Goal: Obtain resource: Download file/media

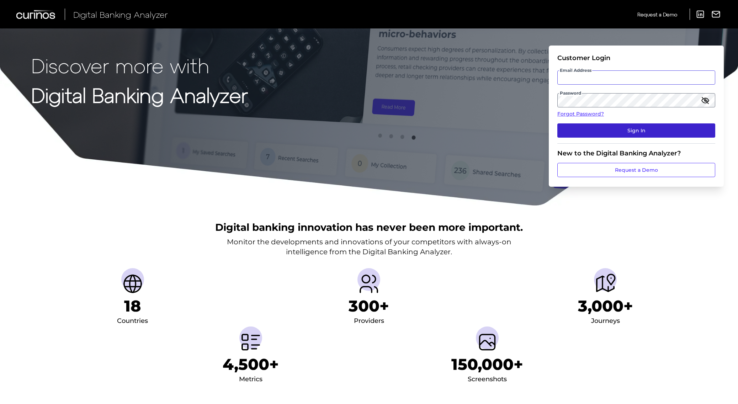
type input "[PERSON_NAME][EMAIL_ADDRESS][PERSON_NAME][DOMAIN_NAME]"
click at [653, 131] on button "Sign In" at bounding box center [637, 130] width 158 height 14
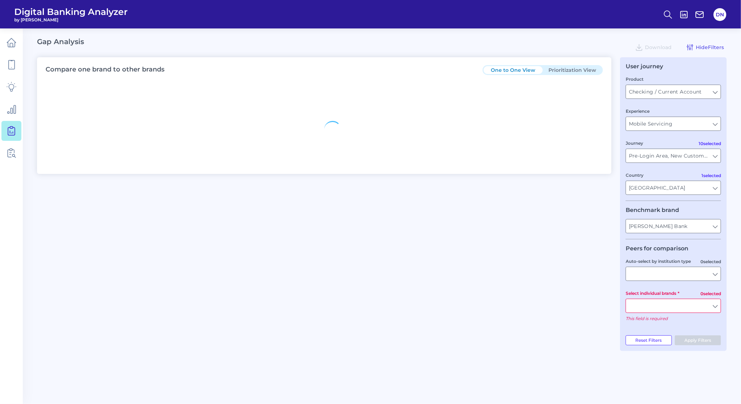
type input "All Countries"
type input "All Journeys"
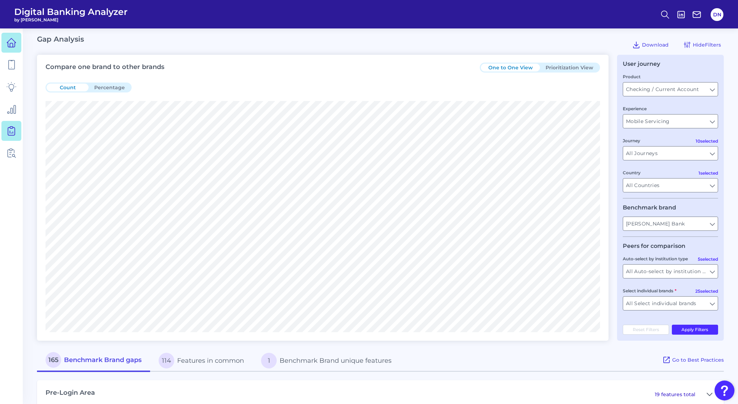
scroll to position [8, 0]
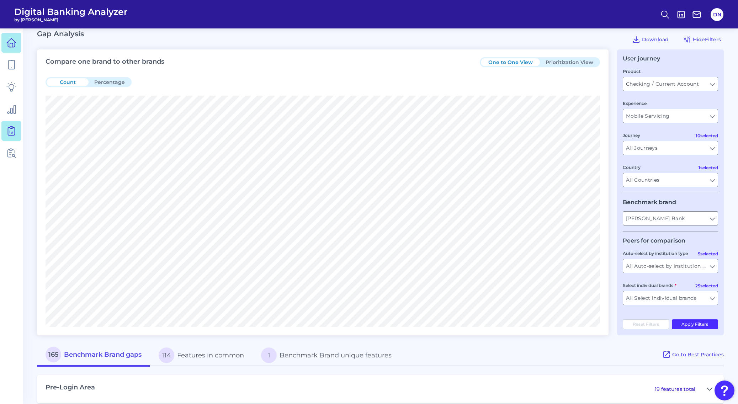
click at [11, 43] on icon at bounding box center [11, 43] width 10 height 10
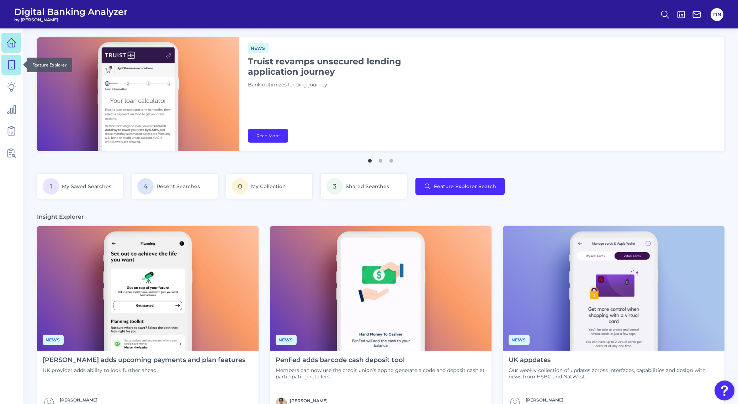
click at [16, 64] on icon at bounding box center [11, 65] width 10 height 10
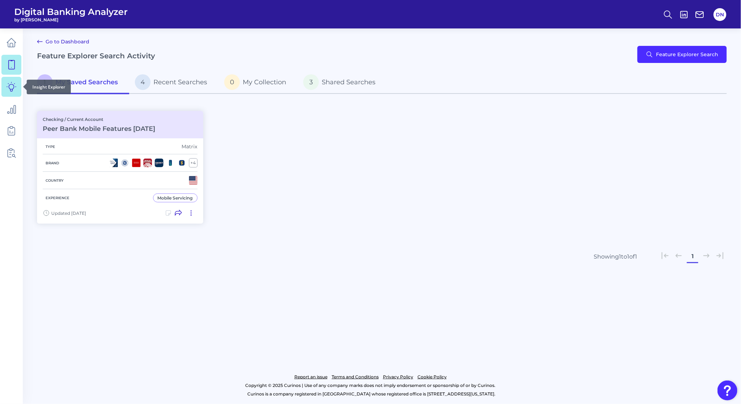
click at [13, 84] on icon at bounding box center [11, 87] width 10 height 10
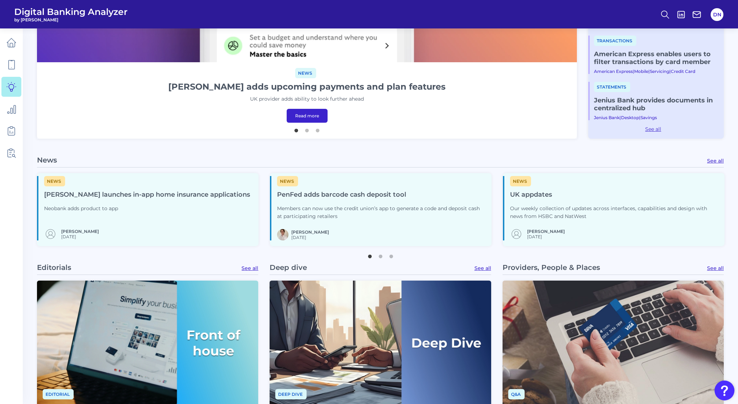
scroll to position [311, 0]
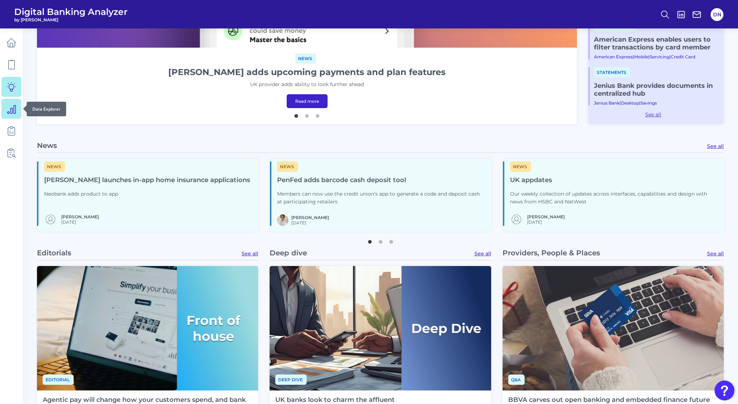
click at [6, 109] on link at bounding box center [11, 109] width 20 height 20
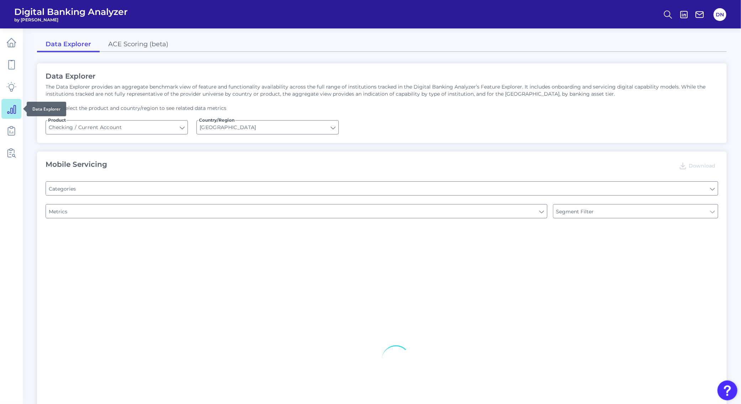
type input "Pre-login Features"
type input "Type of Institution"
type input "Online Banking Registration"
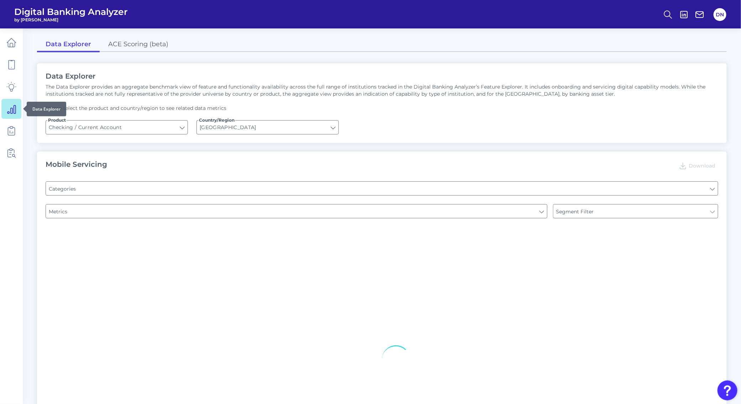
type input "Channel"
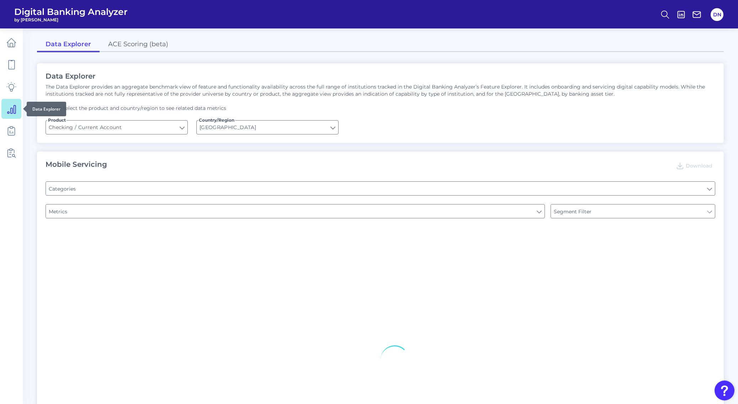
type input "END-TO-END JOURNEY: Can you apply for the PRODUCT as a new to brand customer on…"
type input "Upon opening the app are users immediately prompted to use Touch/Face ID to log…"
type input "Can you register for online banking?"
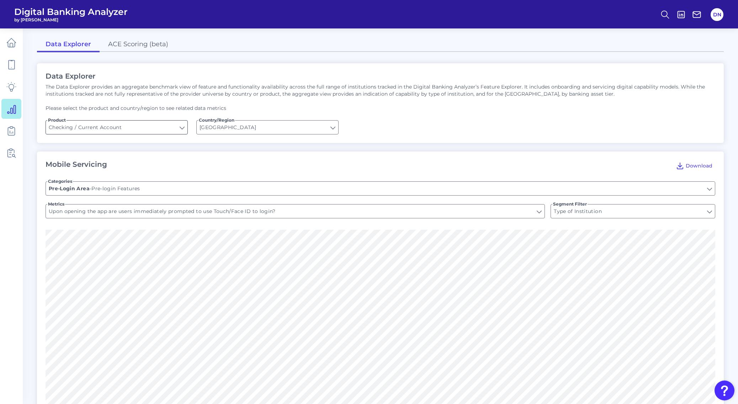
click at [178, 127] on input "Checking / Current Account" at bounding box center [117, 128] width 142 height 14
click at [183, 127] on input "Checking / Current Account" at bounding box center [117, 128] width 142 height 14
click at [132, 38] on link "ACE Scoring (beta)" at bounding box center [138, 44] width 77 height 15
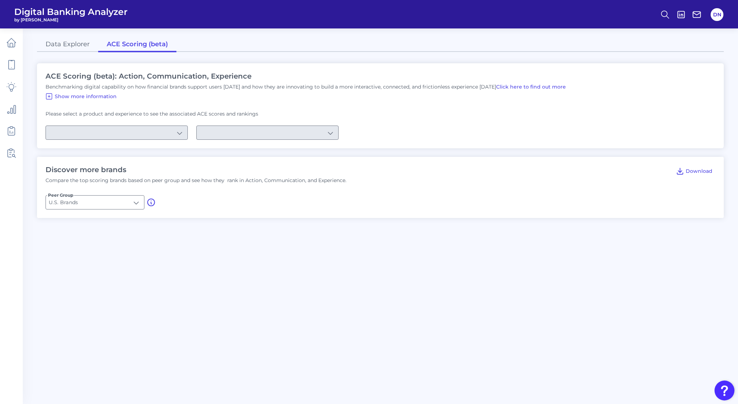
type input "Checking / Current Account"
type input "Mobile Servicing"
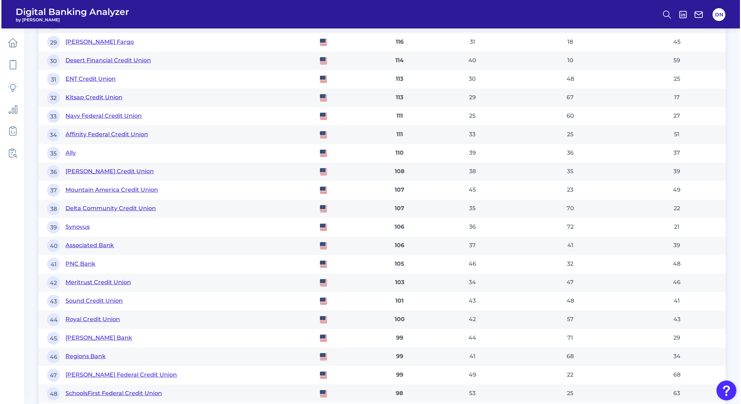
scroll to position [993, 0]
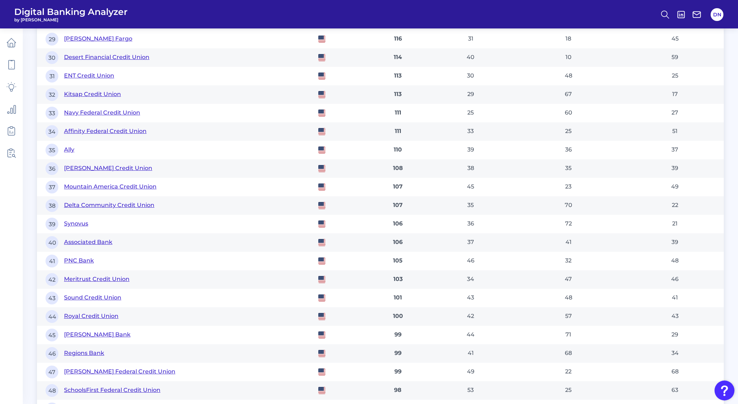
click at [82, 332] on button "[PERSON_NAME] Bank" at bounding box center [97, 335] width 67 height 8
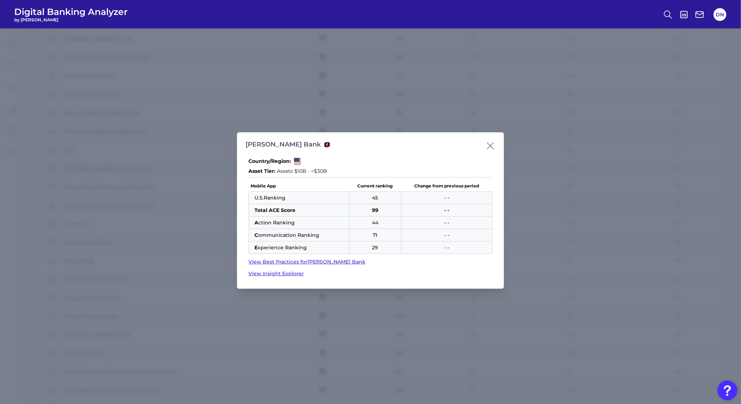
click at [325, 263] on link "View Best Practices for [PERSON_NAME] Bank" at bounding box center [370, 261] width 244 height 7
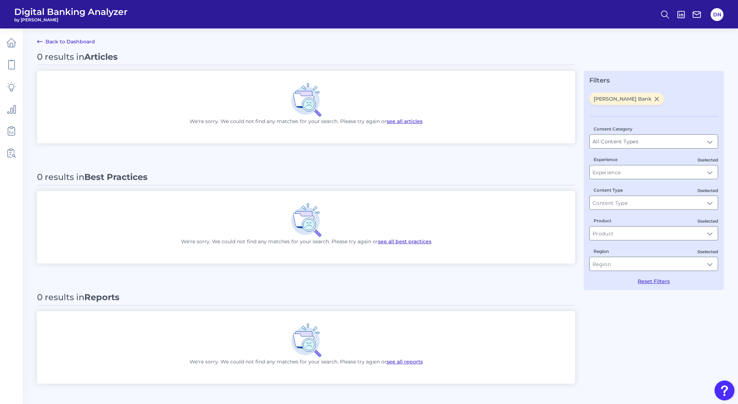
click at [50, 44] on link "Back to Dashboard" at bounding box center [66, 41] width 58 height 9
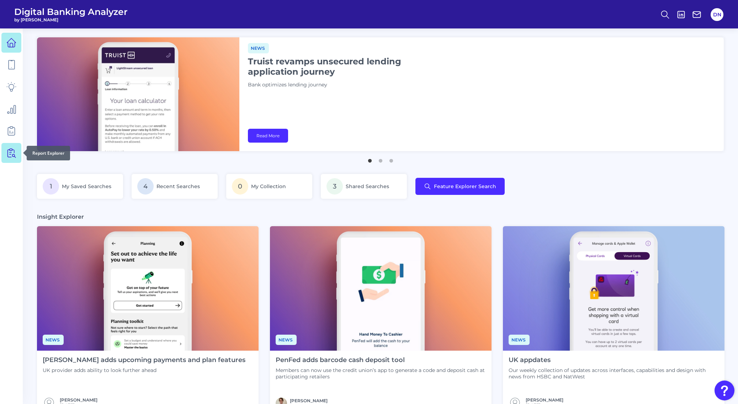
click at [7, 150] on icon at bounding box center [11, 153] width 10 height 10
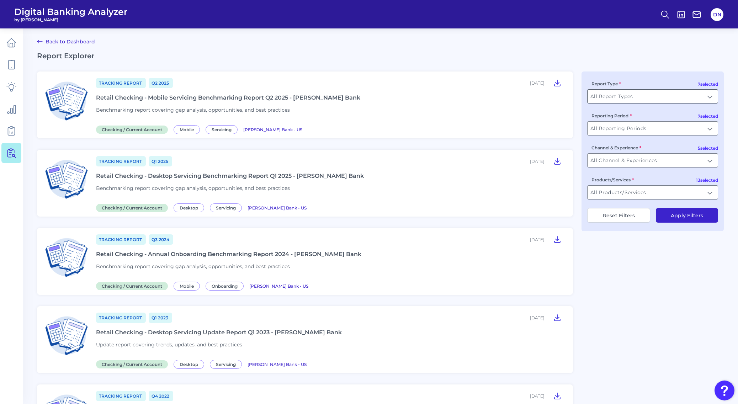
click at [664, 98] on input "All Report Types" at bounding box center [653, 97] width 130 height 14
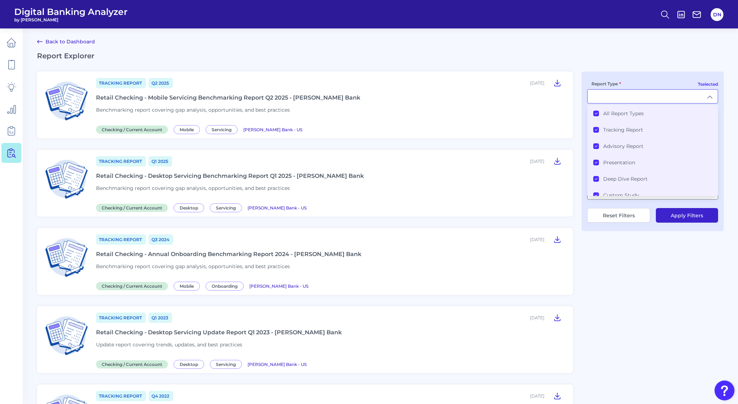
type input "All Report Types"
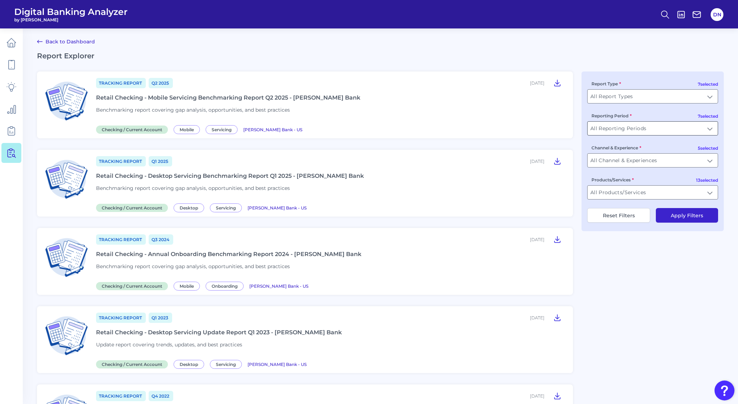
click at [700, 130] on input "All Reporting Periods" at bounding box center [653, 129] width 130 height 14
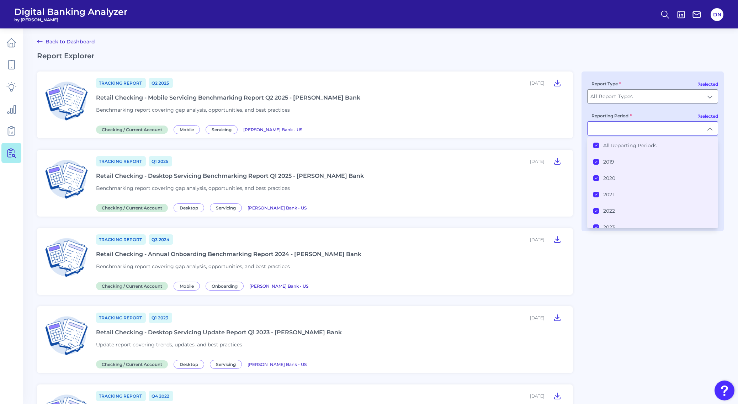
type input "All Reporting Periods"
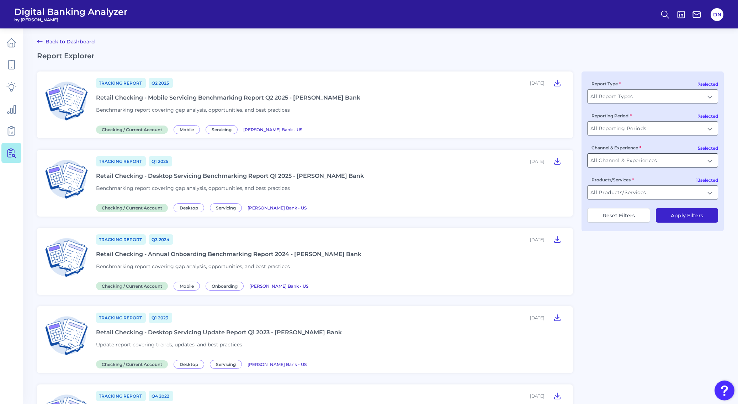
click at [704, 160] on input "All Channel & Experiences" at bounding box center [653, 161] width 130 height 14
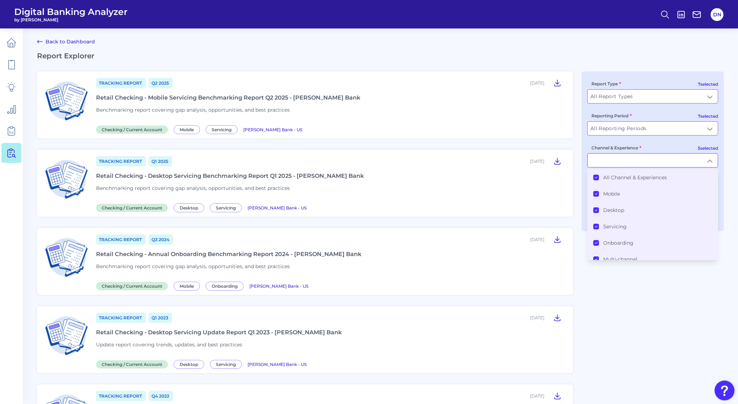
click at [639, 179] on label "All Channel & Experiences" at bounding box center [635, 177] width 64 height 6
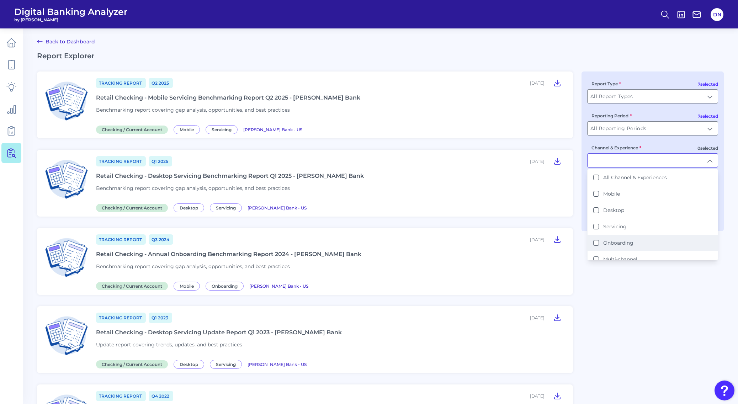
click at [637, 241] on li "Onboarding" at bounding box center [653, 243] width 130 height 16
type input "Onboarding"
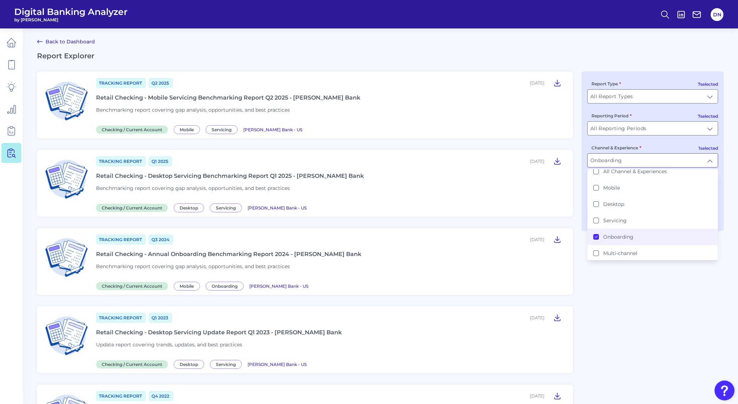
scroll to position [5, 0]
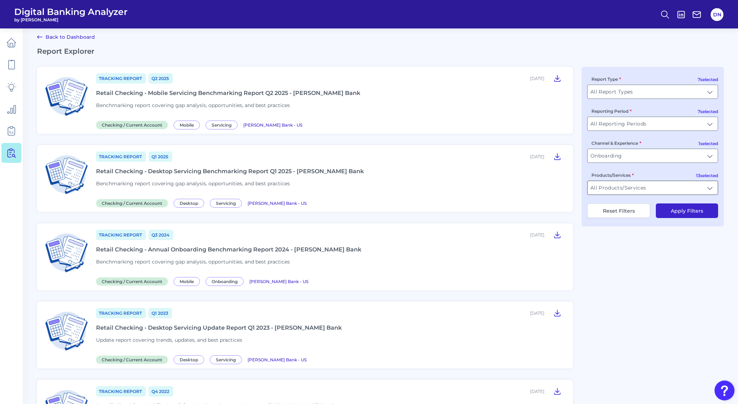
click at [704, 187] on input "All Products/Services" at bounding box center [653, 188] width 130 height 14
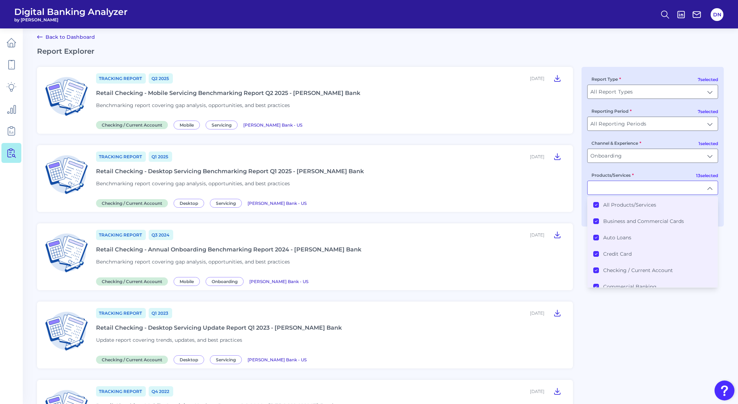
click at [640, 205] on label "All Products/Services" at bounding box center [629, 205] width 53 height 6
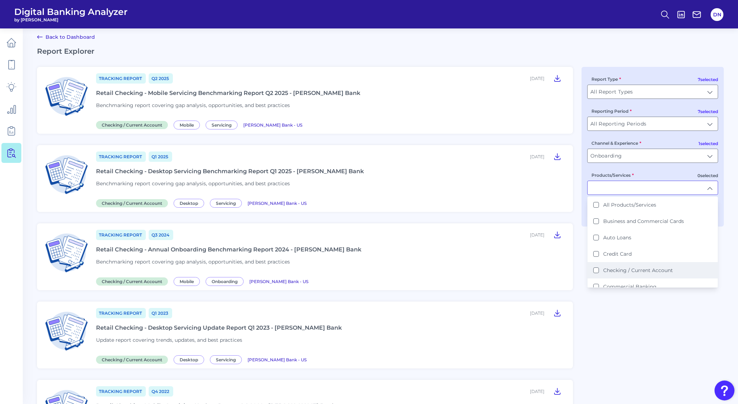
click at [660, 269] on label "Checking / Current Account" at bounding box center [638, 270] width 70 height 6
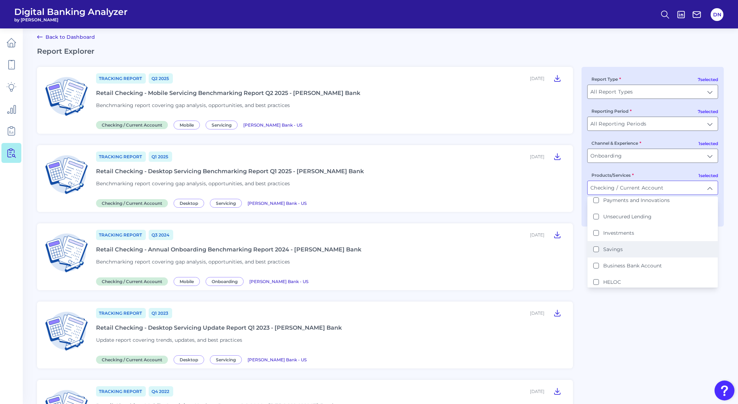
click at [613, 248] on label "Savings" at bounding box center [613, 249] width 20 height 6
type input "Checking / Current Account, Savings"
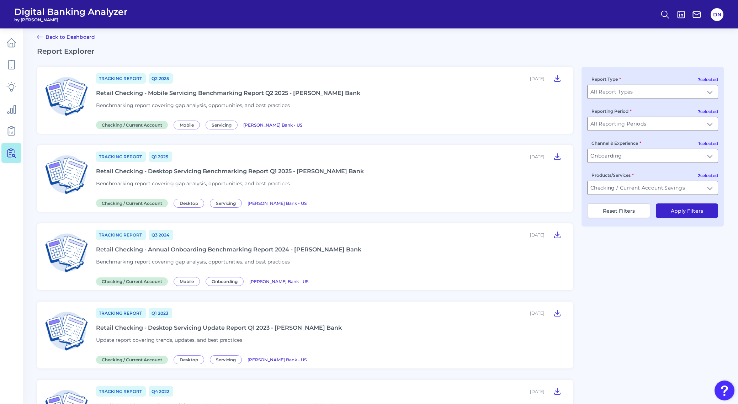
click at [699, 210] on button "Apply Filters" at bounding box center [687, 211] width 62 height 15
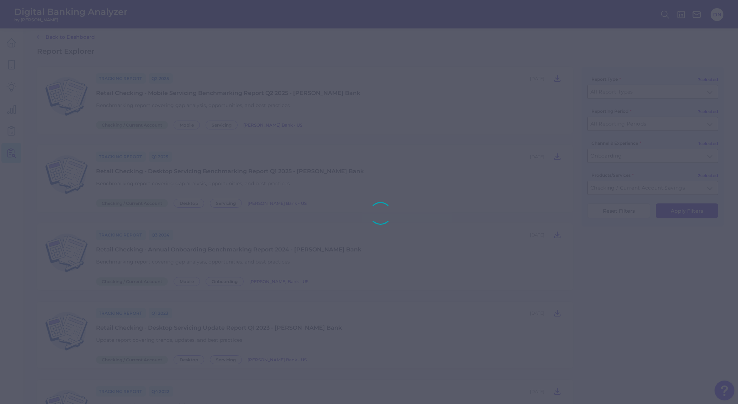
scroll to position [0, 0]
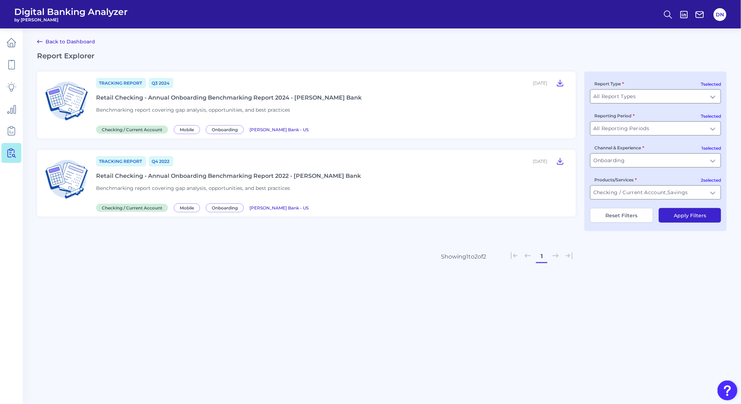
click at [142, 109] on span "Benchmarking report covering gap analysis, opportunities, and best practices" at bounding box center [193, 110] width 194 height 6
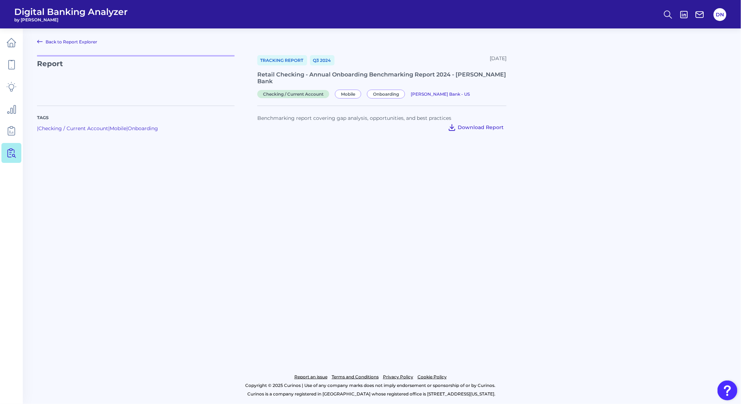
click at [480, 124] on span "Download Report" at bounding box center [481, 127] width 46 height 6
click at [67, 37] on link "Back to Report Explorer" at bounding box center [67, 41] width 60 height 9
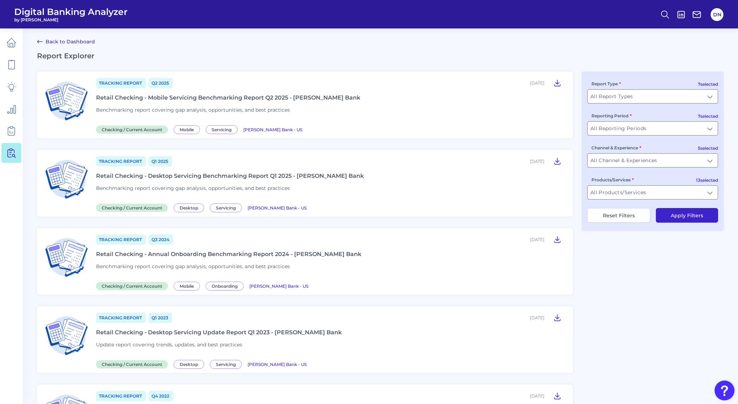
click at [66, 43] on link "Back to Dashboard" at bounding box center [66, 41] width 58 height 9
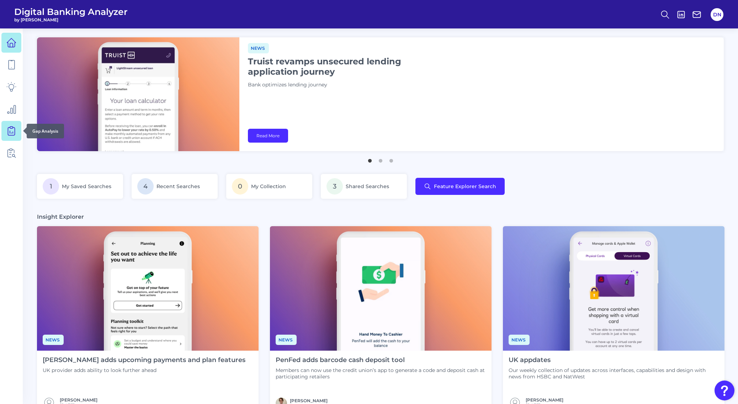
click at [10, 134] on icon at bounding box center [11, 131] width 10 height 10
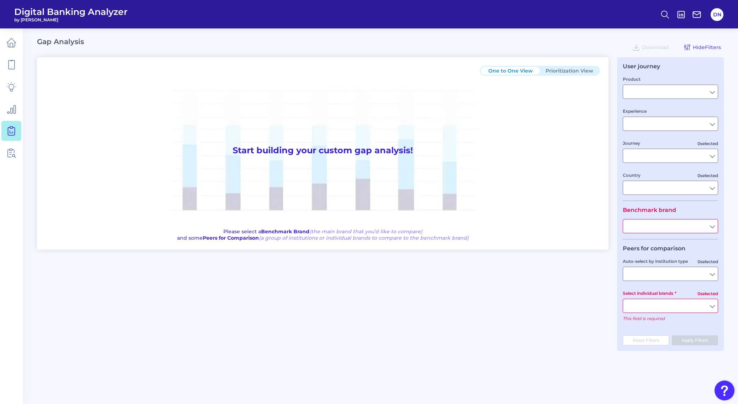
type input "Checking / Current Account"
type input "Mobile Servicing"
type input "Pre-Login Area, New Customer Onboarding, Login & Authentication, Accounts and t…"
type input "[GEOGRAPHIC_DATA]"
type input "[PERSON_NAME] Bank"
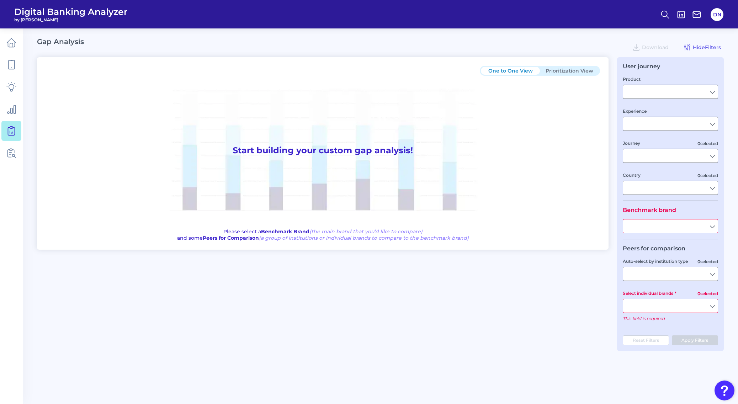
type input "All Select individual brands"
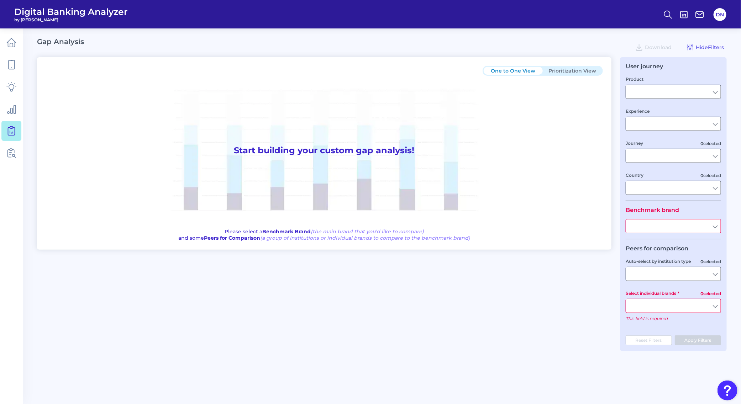
type input "All Countries"
type input "All Journeys"
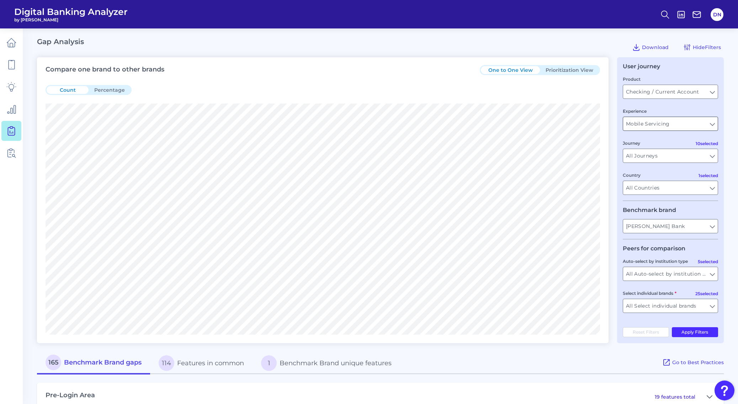
click at [682, 125] on input "Mobile Servicing" at bounding box center [670, 124] width 95 height 14
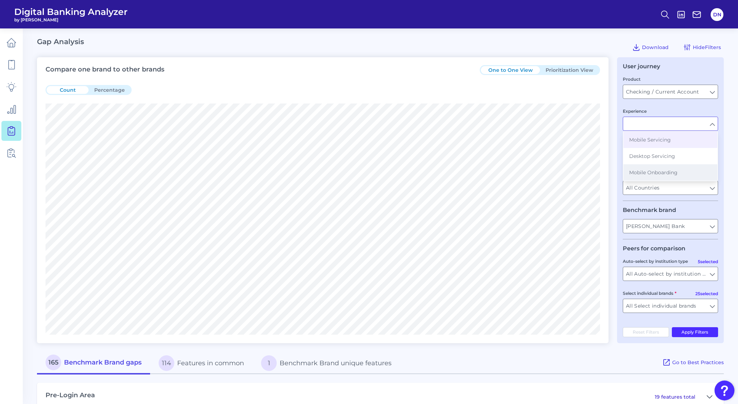
click at [697, 175] on button "Mobile Onboarding" at bounding box center [671, 172] width 94 height 16
type input "Mobile Onboarding"
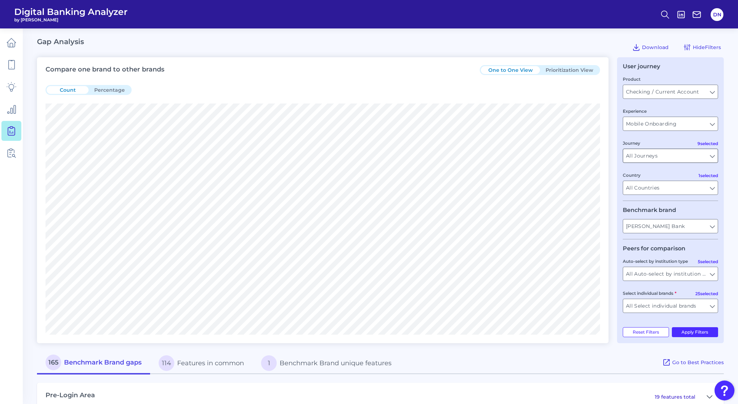
click at [714, 157] on input "All Journeys" at bounding box center [670, 156] width 95 height 14
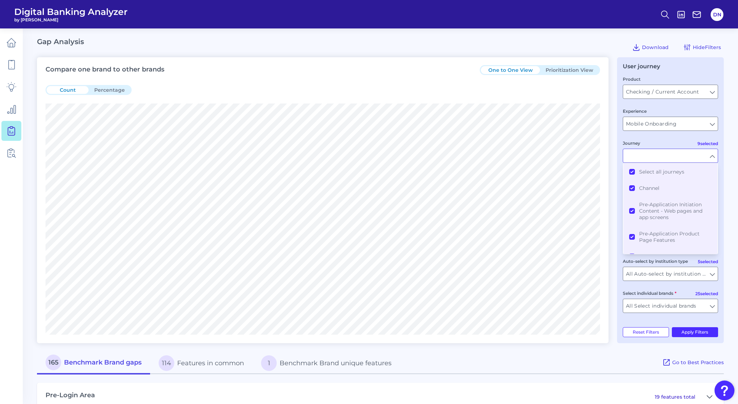
click at [608, 143] on div "Compare one brand to other brands One to One View Prioritization View Count Per…" at bounding box center [323, 200] width 572 height 286
type input "All Journeys"
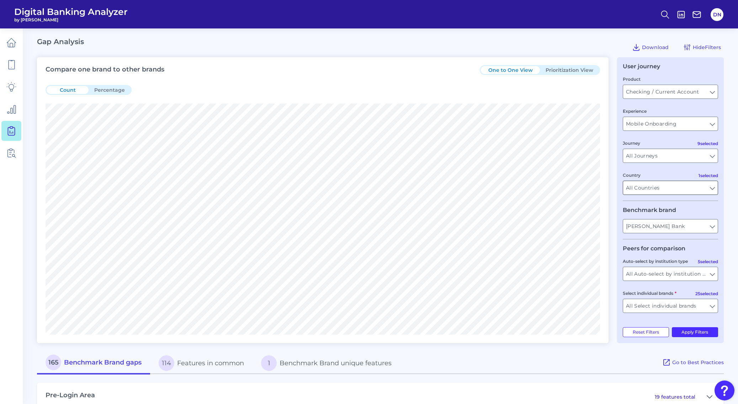
click at [714, 187] on input "All Countries" at bounding box center [670, 188] width 95 height 14
click at [723, 246] on div "User journey Product Checking / Current Account Checking / Current Account Expe…" at bounding box center [670, 200] width 107 height 286
type input "All Countries"
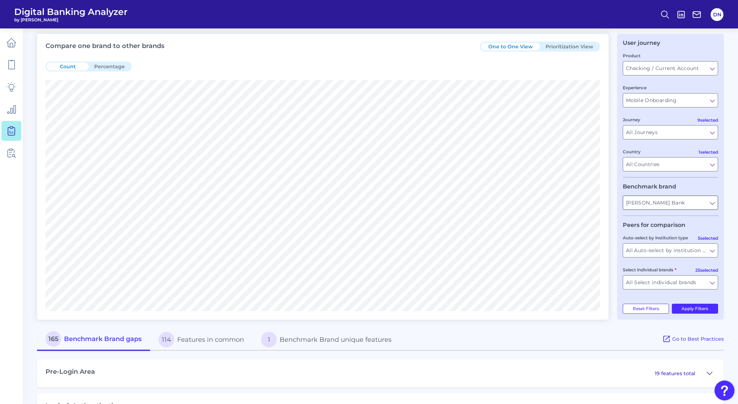
scroll to position [57, 0]
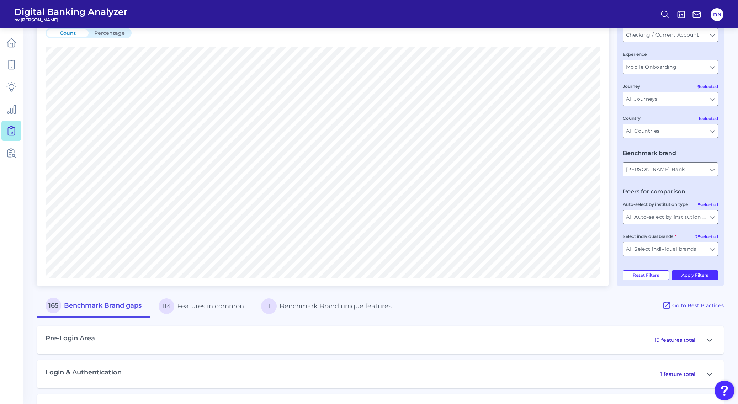
click at [714, 218] on input "All Auto-select by institution types" at bounding box center [670, 217] width 95 height 14
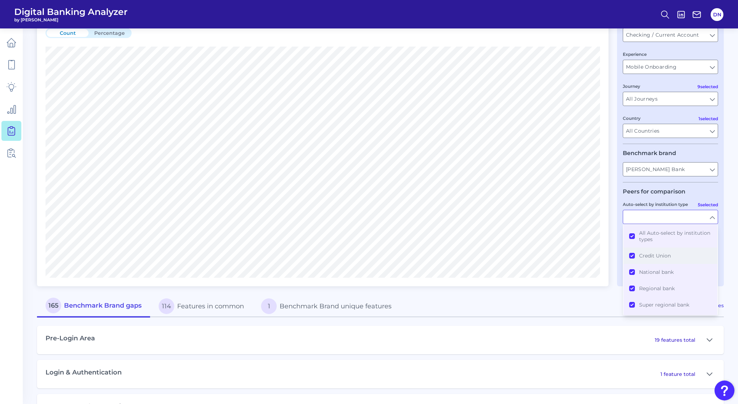
scroll to position [8, 0]
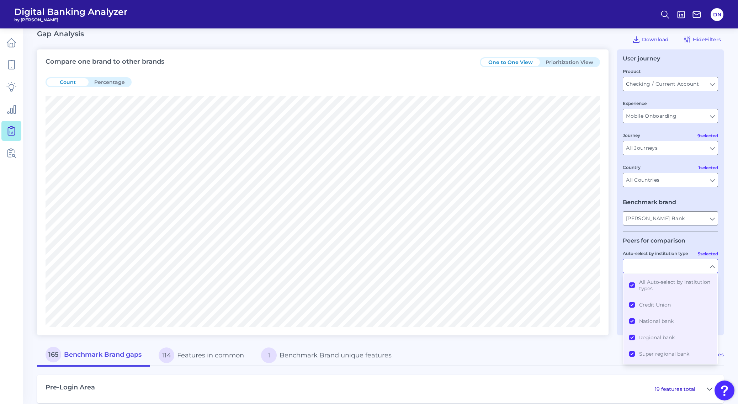
click at [738, 246] on main "Gap Analysis Download Hide Filters Compare one brand to other brands One to One…" at bounding box center [369, 339] width 738 height 695
type input "All Auto-select by institution types"
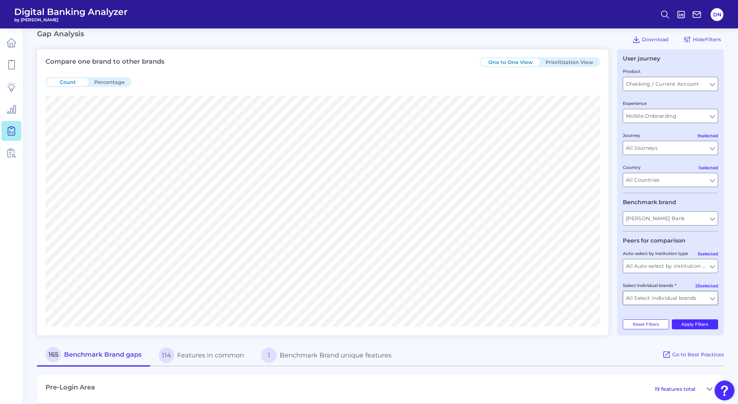
click at [713, 298] on input "All Select individual brands" at bounding box center [670, 298] width 95 height 14
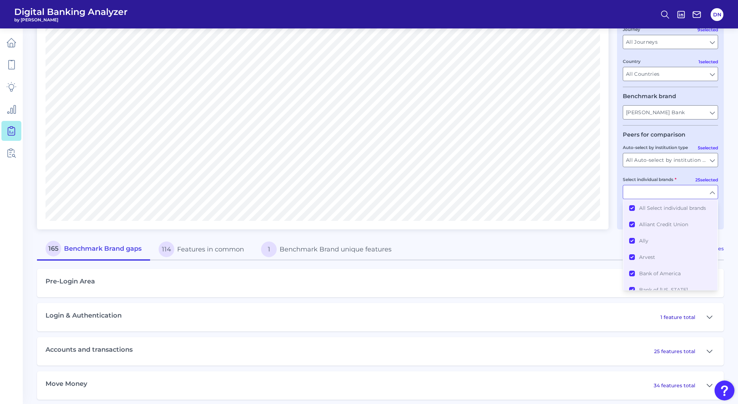
scroll to position [158, 0]
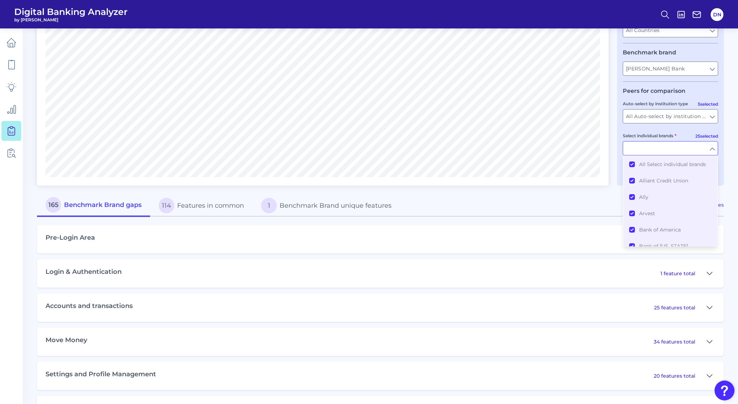
click at [735, 267] on main "Gap Analysis Download Hide Filters Compare one brand to other brands One to One…" at bounding box center [369, 189] width 738 height 695
type input "All Select individual brands"
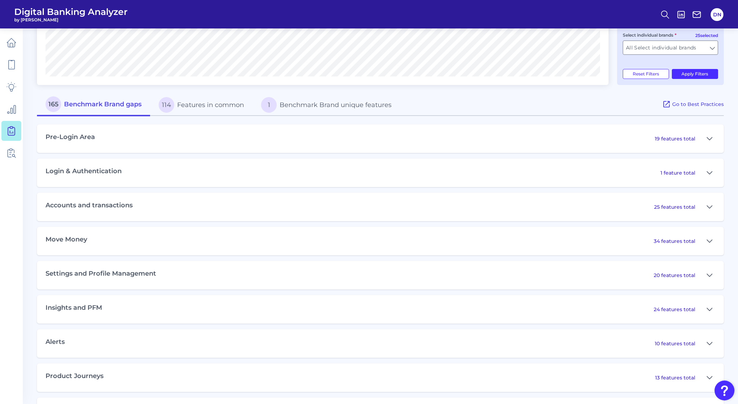
scroll to position [289, 0]
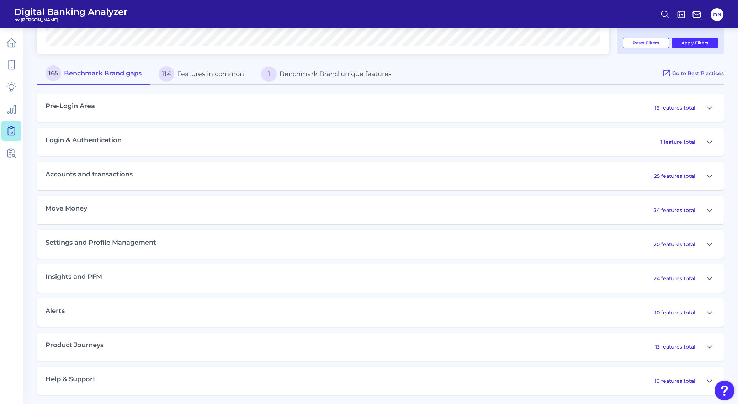
click at [249, 387] on div "Help & Support 19 features total" at bounding box center [380, 381] width 687 height 28
click at [710, 348] on icon at bounding box center [710, 345] width 6 height 9
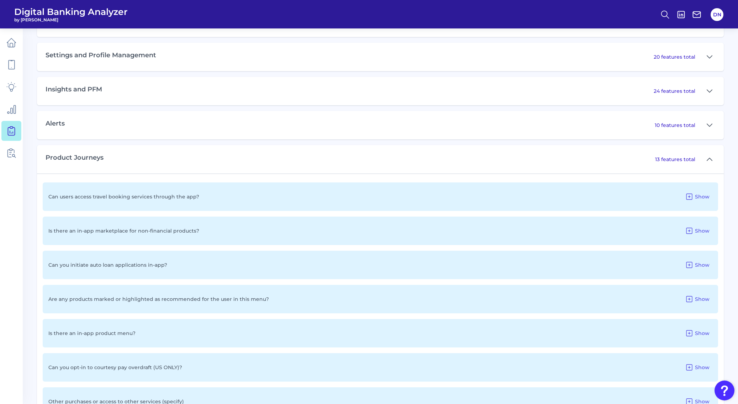
scroll to position [479, 0]
